Goal: Transaction & Acquisition: Subscribe to service/newsletter

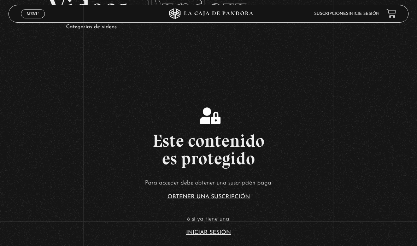
scroll to position [49, 0]
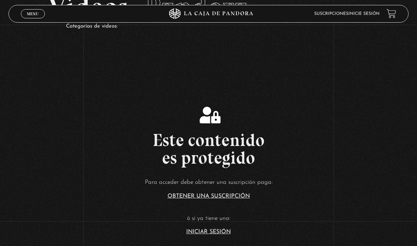
click at [226, 235] on link "Iniciar Sesión" at bounding box center [208, 232] width 45 height 6
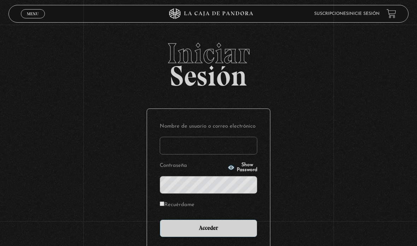
click at [219, 148] on input "Nombre de usuario o correo electrónico" at bounding box center [209, 146] width 98 height 18
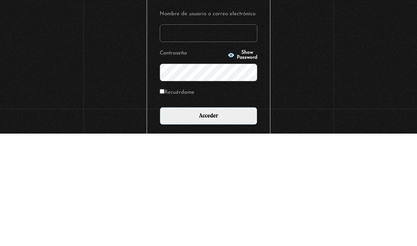
scroll to position [68, 0]
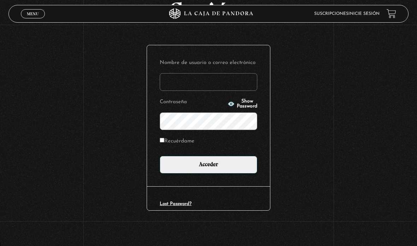
type input "ansonymendezsuarez@gmail.com"
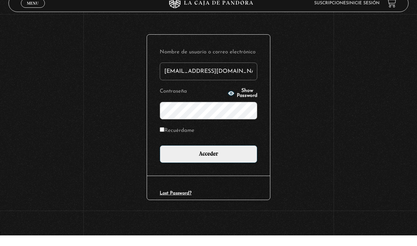
click at [209, 156] on input "Acceder" at bounding box center [209, 165] width 98 height 18
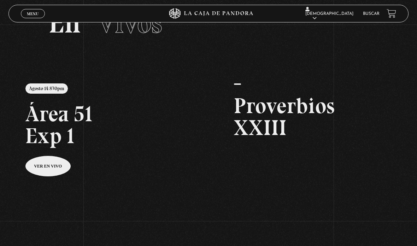
scroll to position [34, 0]
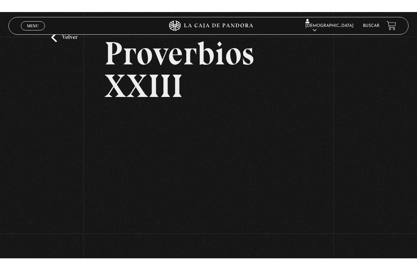
scroll to position [8, 0]
